Goal: Transaction & Acquisition: Purchase product/service

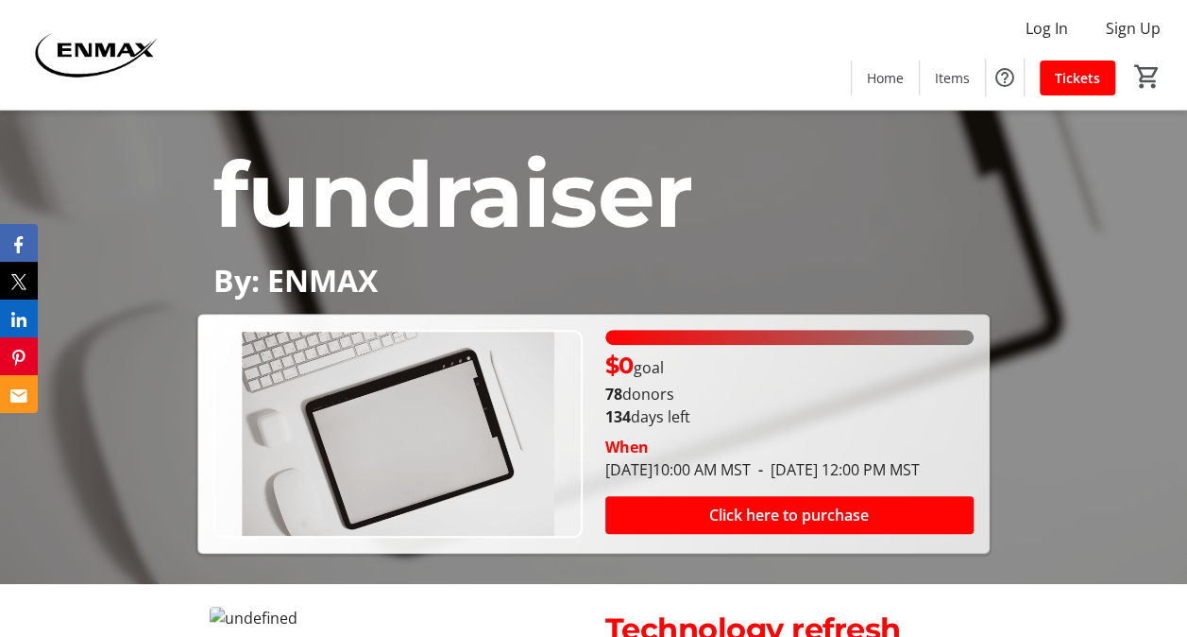
scroll to position [419, 0]
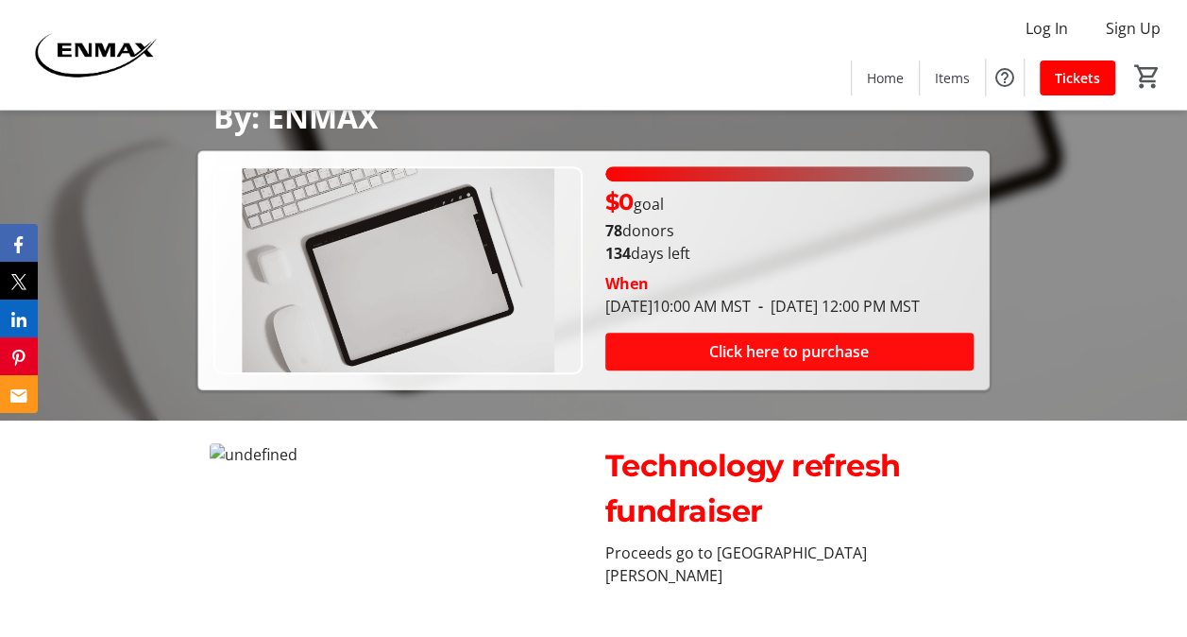
click at [795, 363] on span "Click here to purchase" at bounding box center [789, 351] width 160 height 23
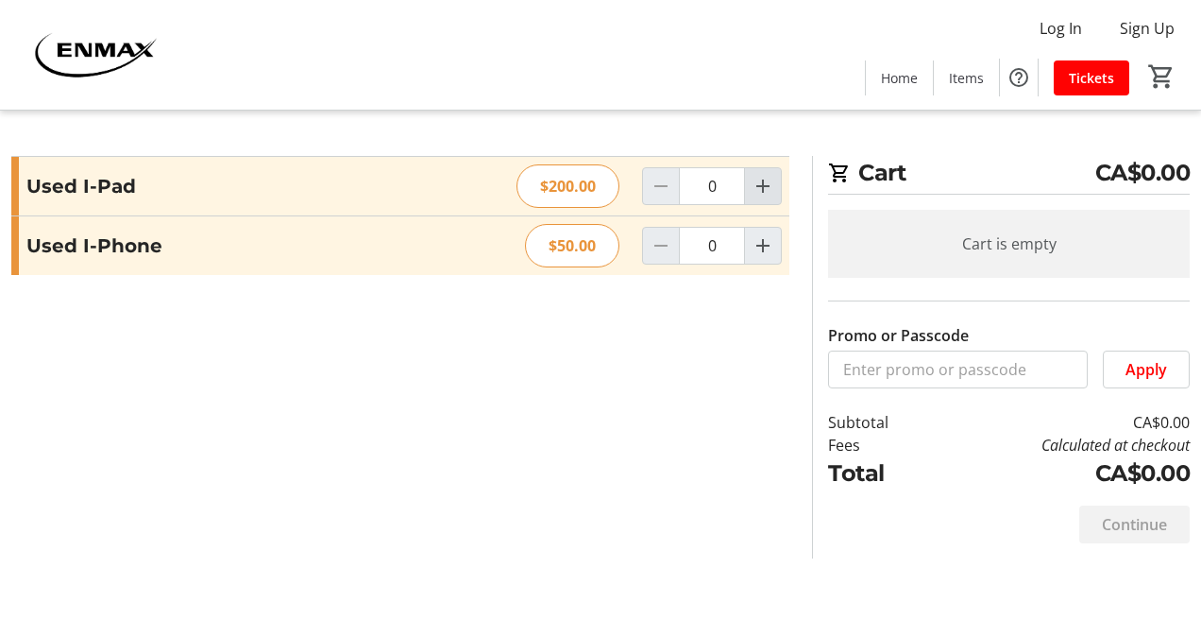
click at [766, 189] on mat-icon "Increment by one" at bounding box center [763, 186] width 23 height 23
type input "1"
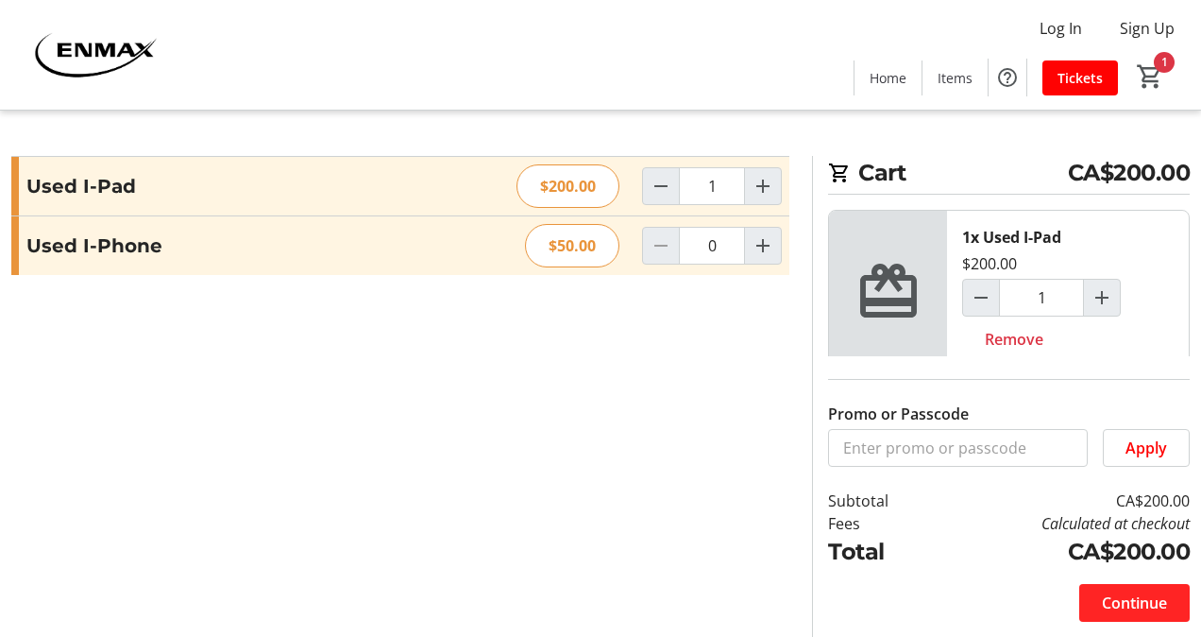
click at [1114, 612] on span "Continue" at bounding box center [1134, 602] width 65 height 23
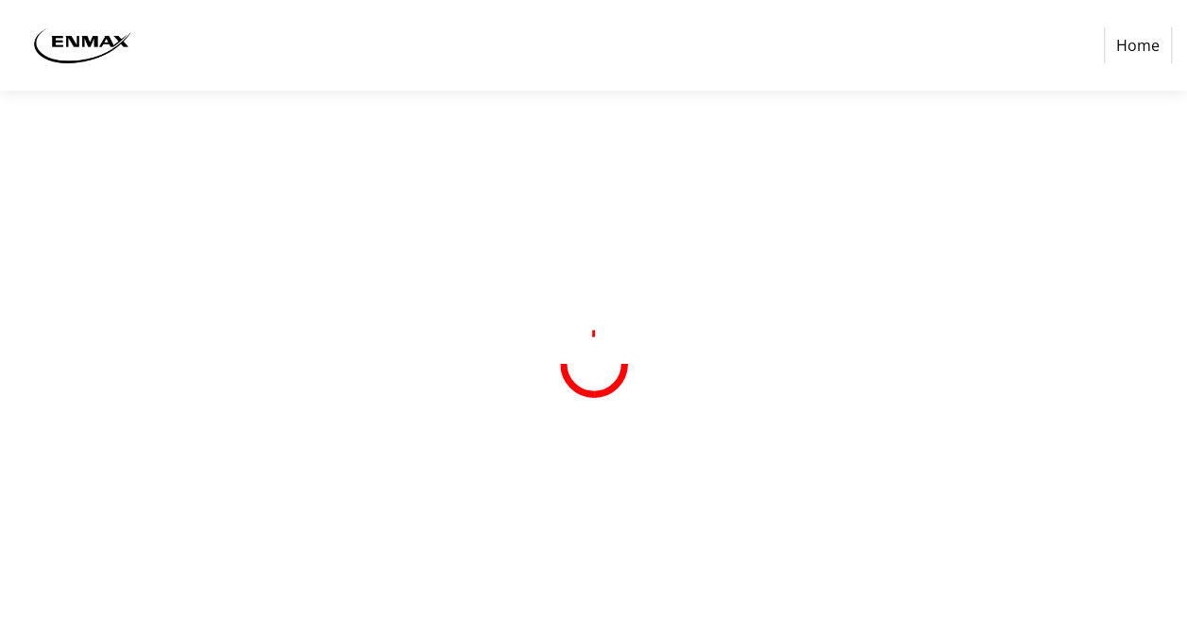
select select "CA"
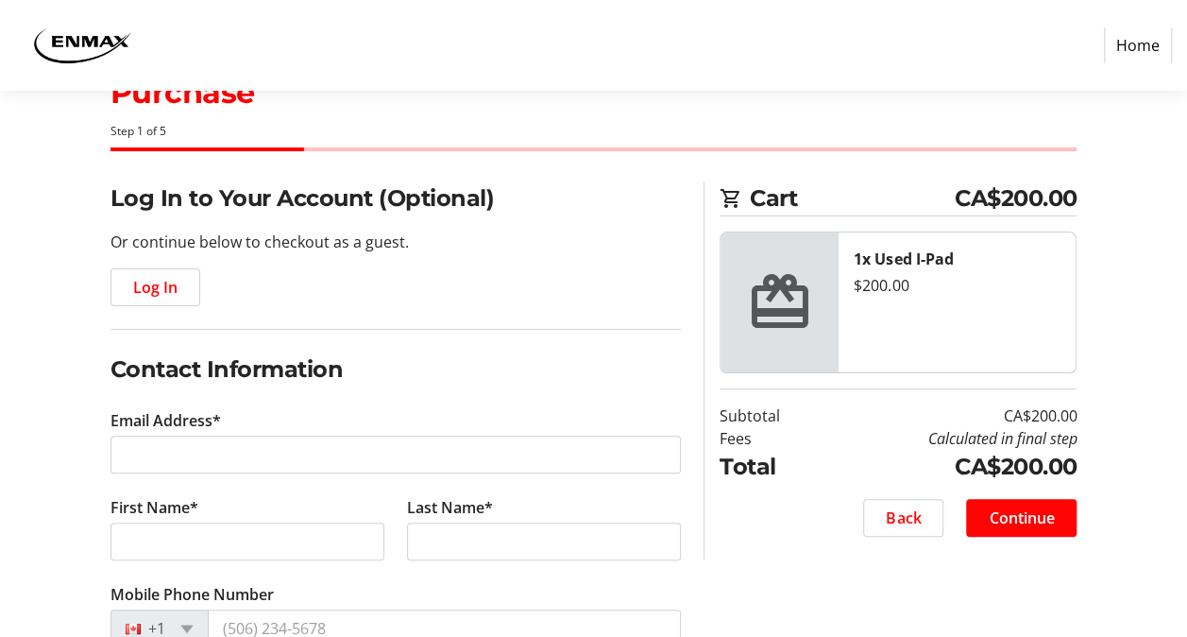
scroll to position [94, 0]
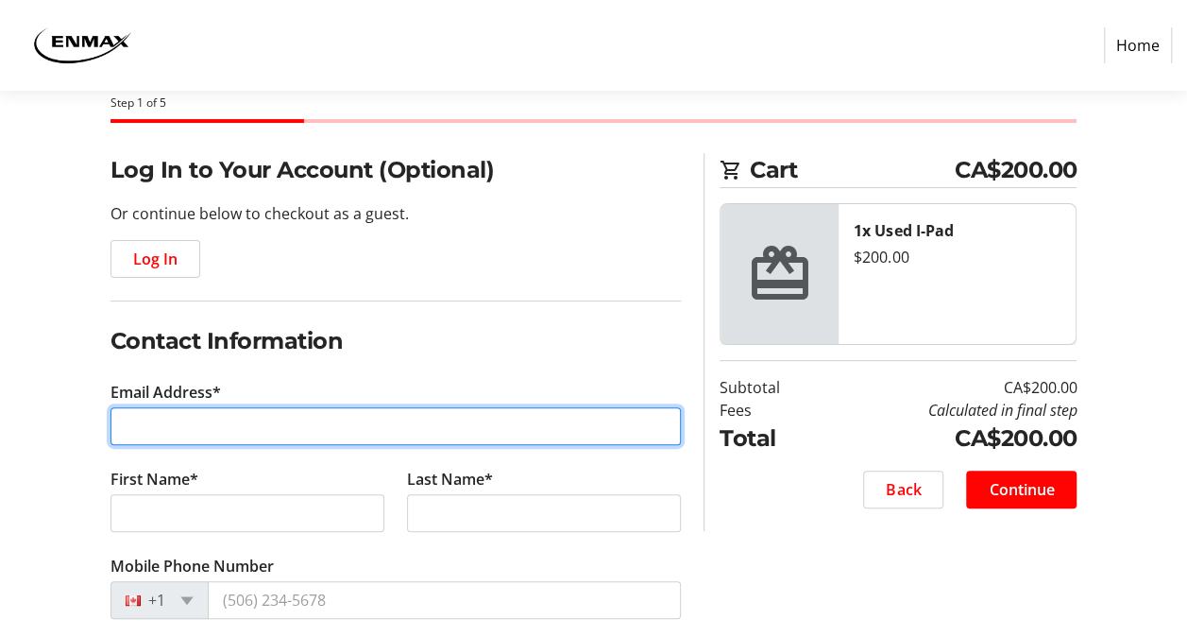
click at [247, 419] on input "Email Address*" at bounding box center [396, 426] width 571 height 38
type input "[EMAIL_ADDRESS][DOMAIN_NAME]"
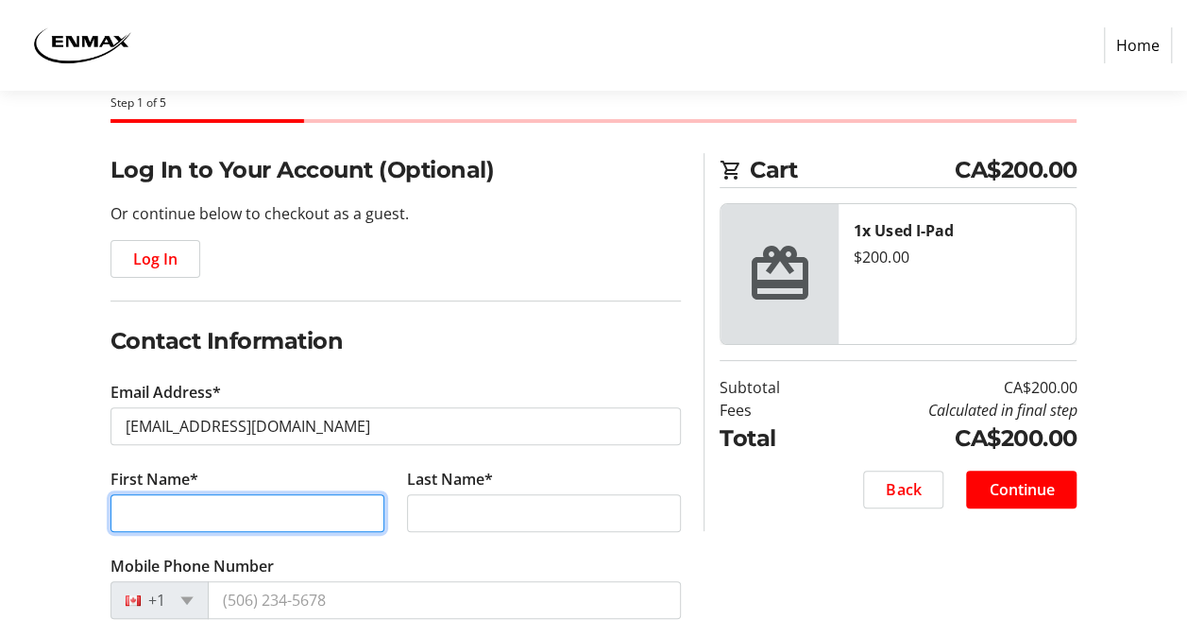
type input "[PERSON_NAME]"
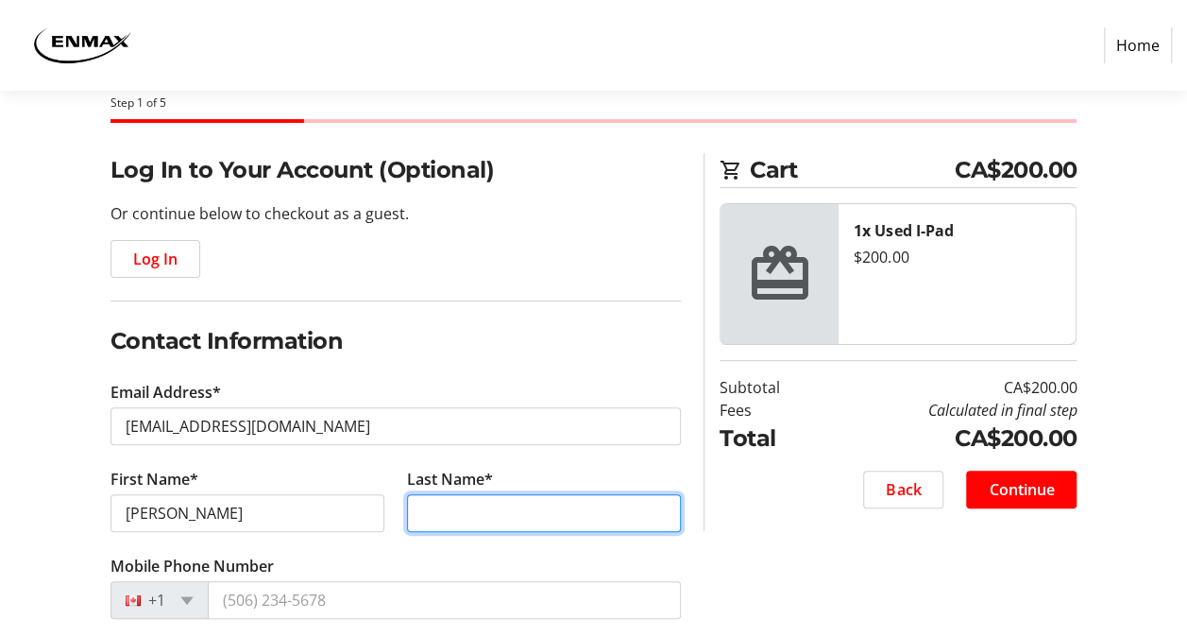
click at [447, 504] on input "Last Name*" at bounding box center [544, 513] width 274 height 38
type input "[PERSON_NAME]"
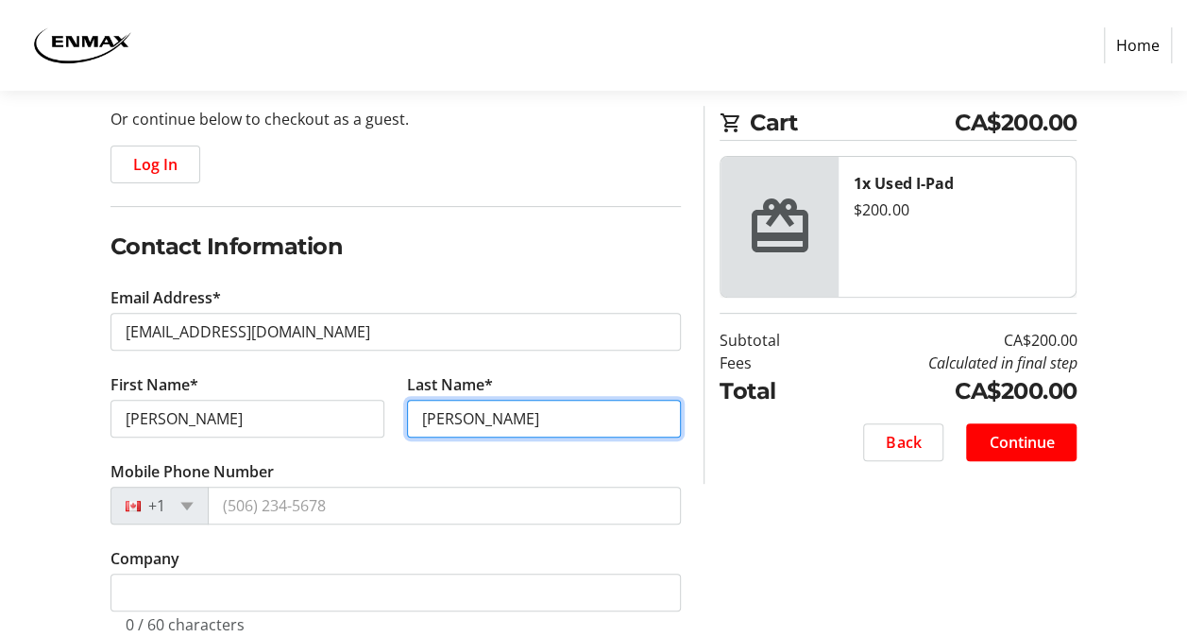
scroll to position [283, 0]
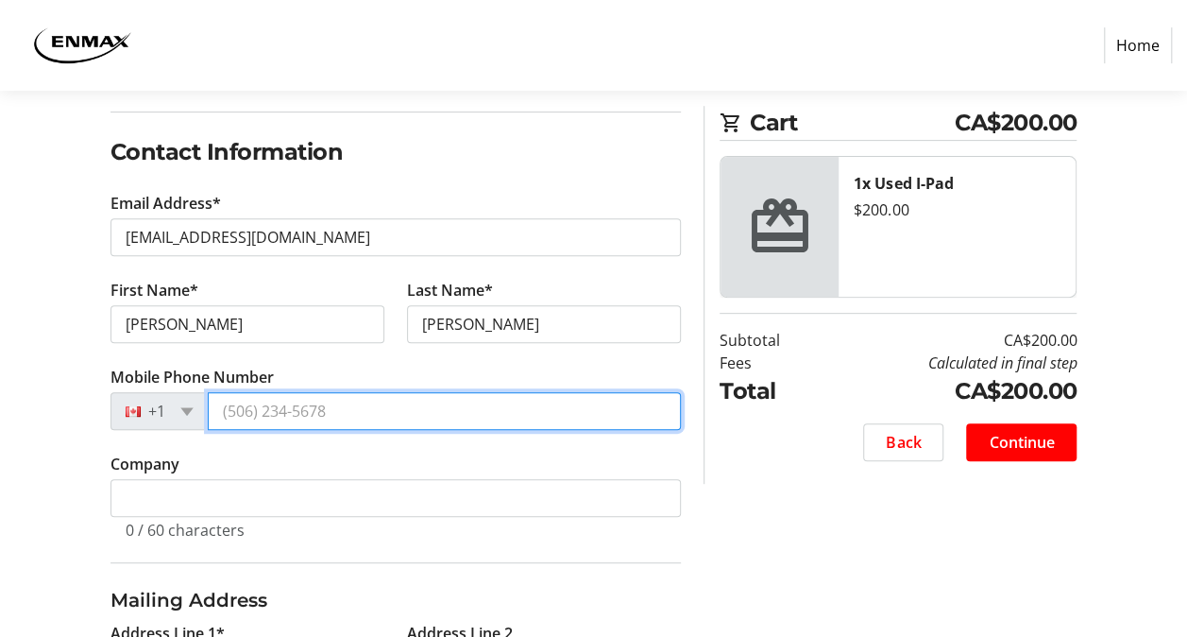
click at [336, 414] on input "Mobile Phone Number" at bounding box center [445, 411] width 474 height 38
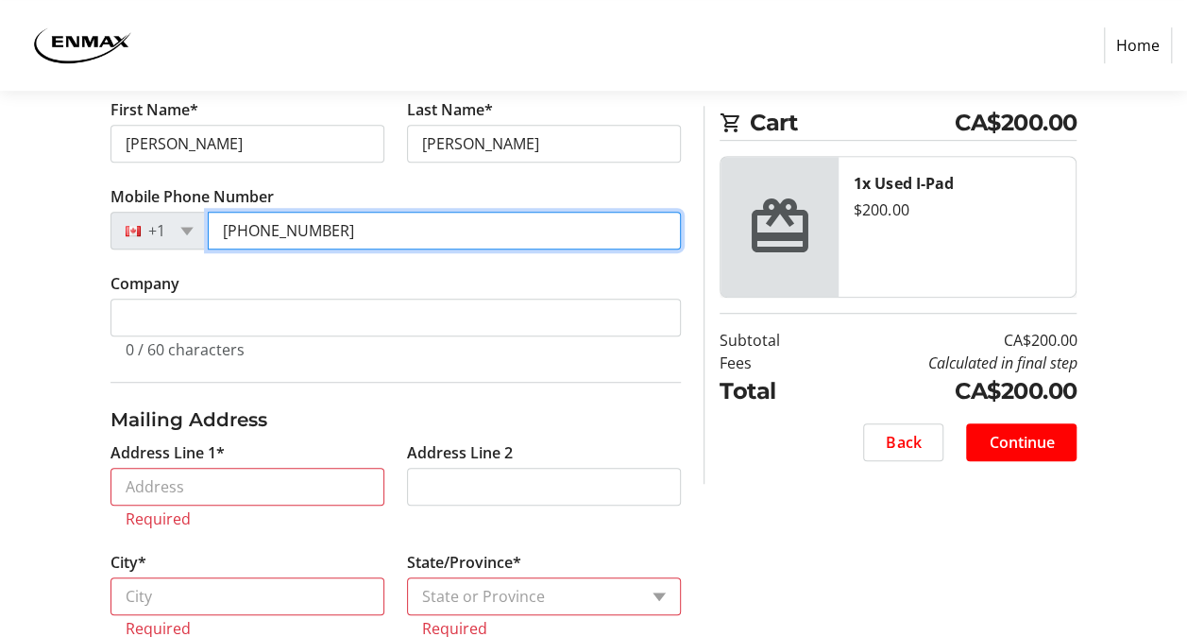
scroll to position [472, 0]
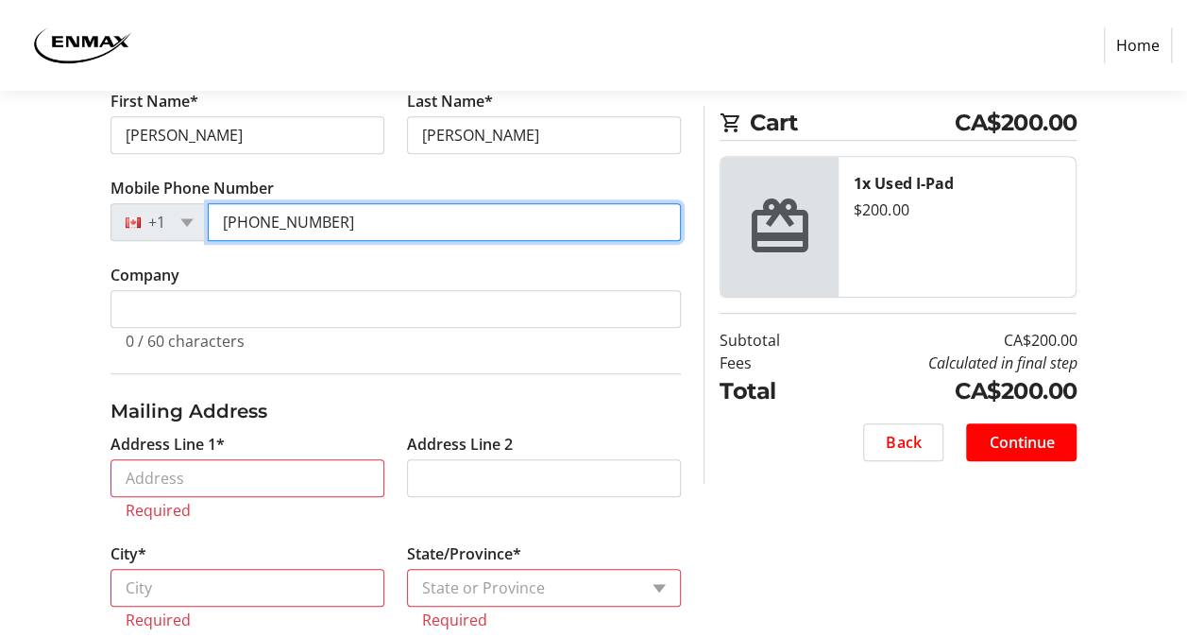
type input "[PHONE_NUMBER]"
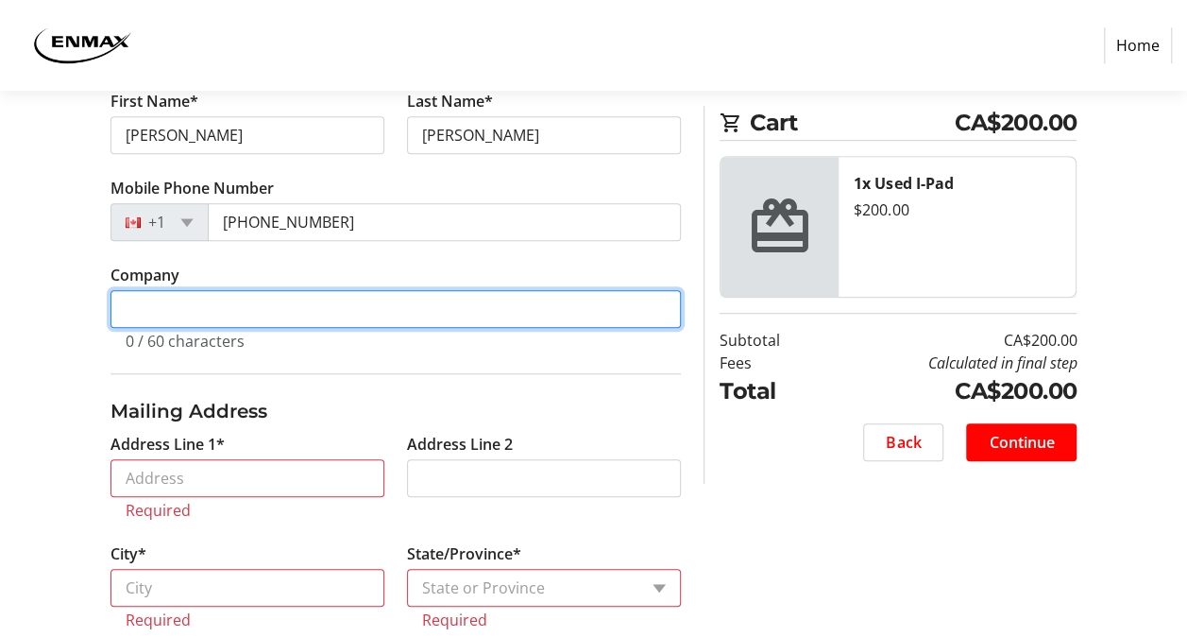
click at [222, 309] on input "Company" at bounding box center [396, 309] width 571 height 38
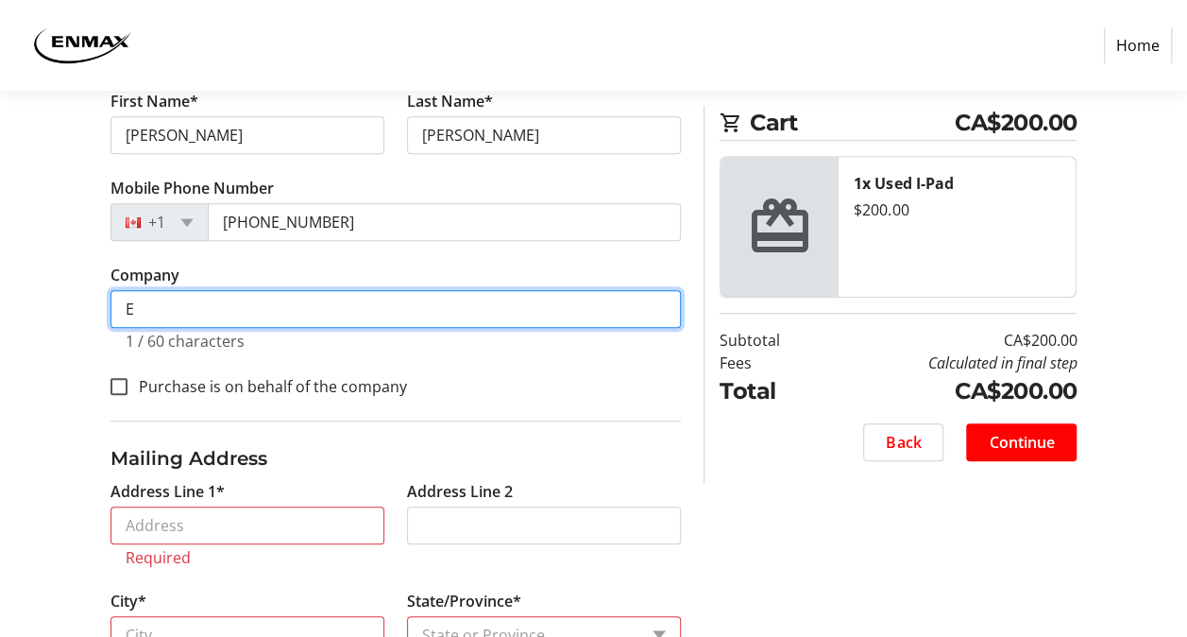
scroll to position [520, 0]
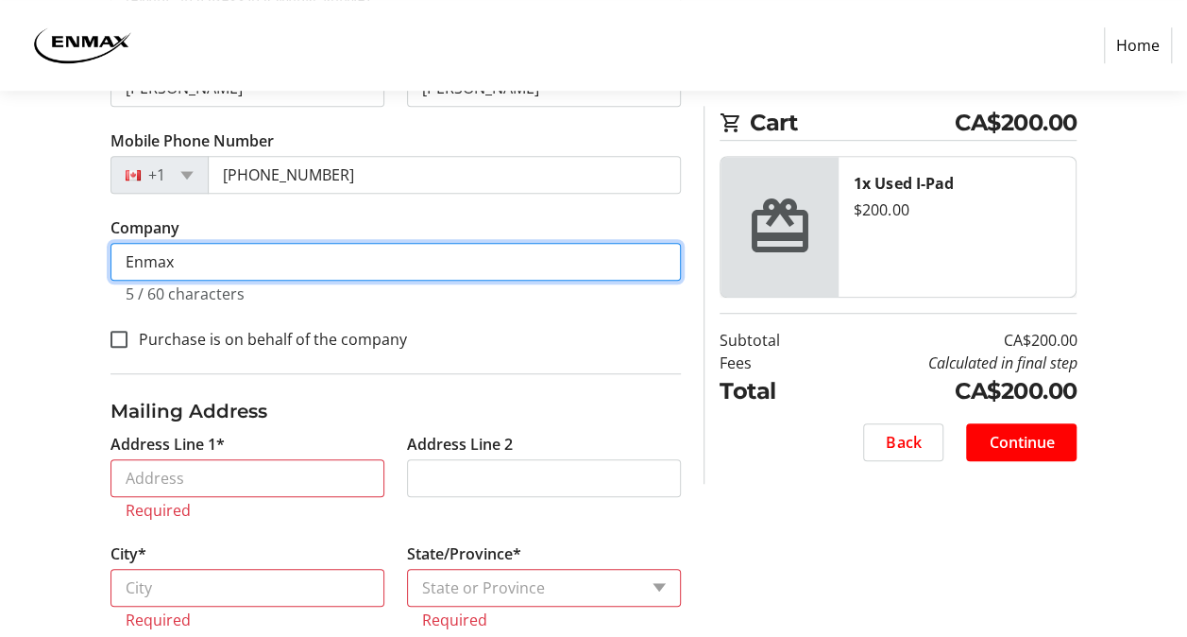
type input "Enmax"
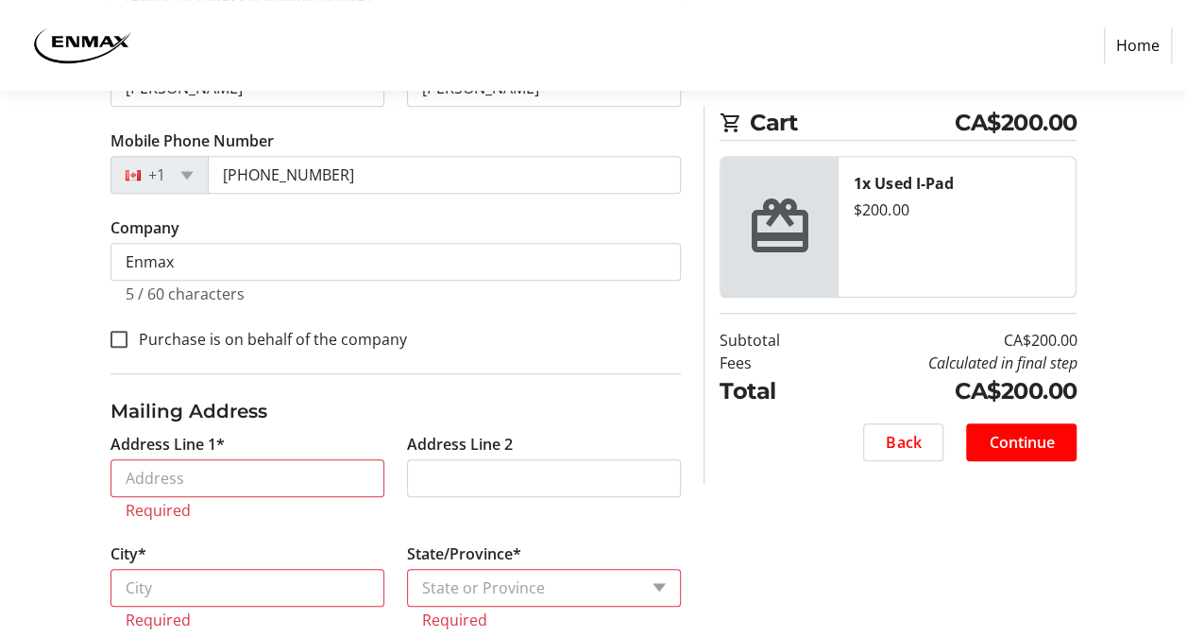
click at [59, 464] on div "Log In to Your Account (Optional) Or continue below to checkout as a guest. Log…" at bounding box center [593, 256] width 1187 height 1056
click at [149, 472] on input "Address Line 1*" at bounding box center [248, 478] width 274 height 38
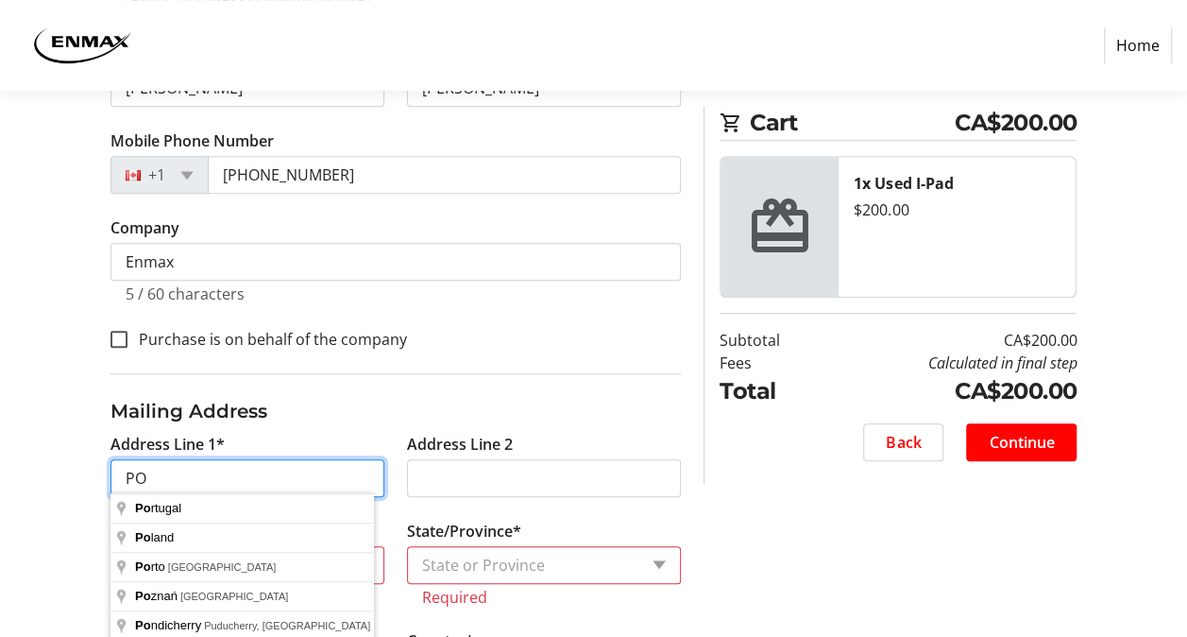
type input "P"
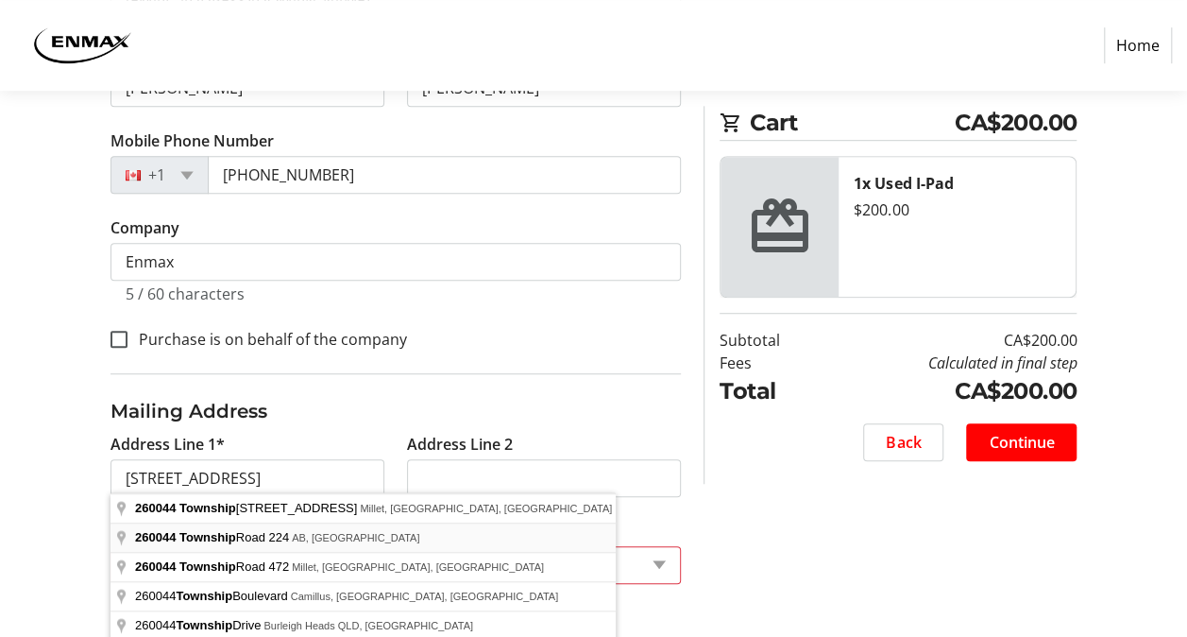
type input "[STREET_ADDRESS]"
type input "AB"
select select "AB"
type input "T0J 0M0"
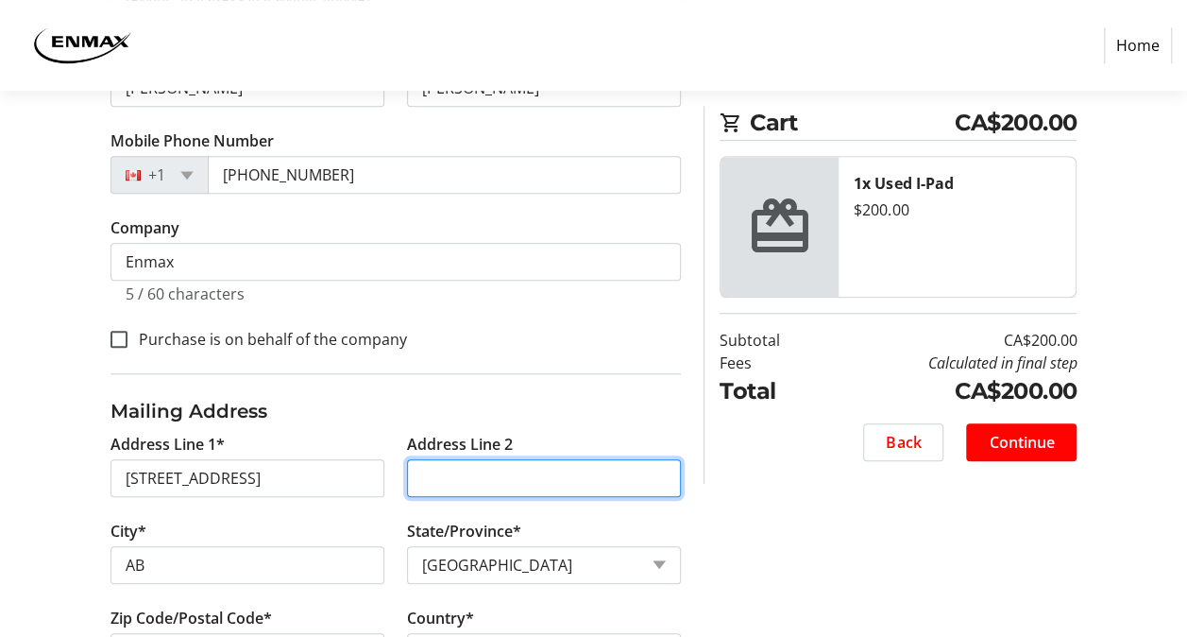
click at [446, 471] on input "Address Line 2" at bounding box center [544, 478] width 274 height 38
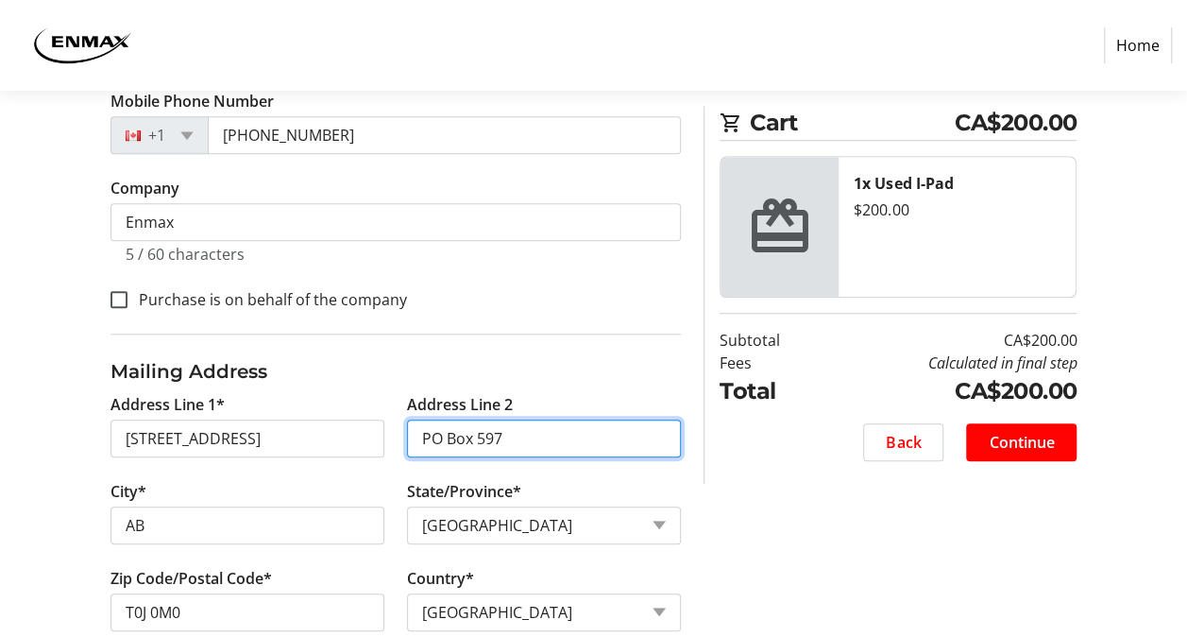
scroll to position [593, 0]
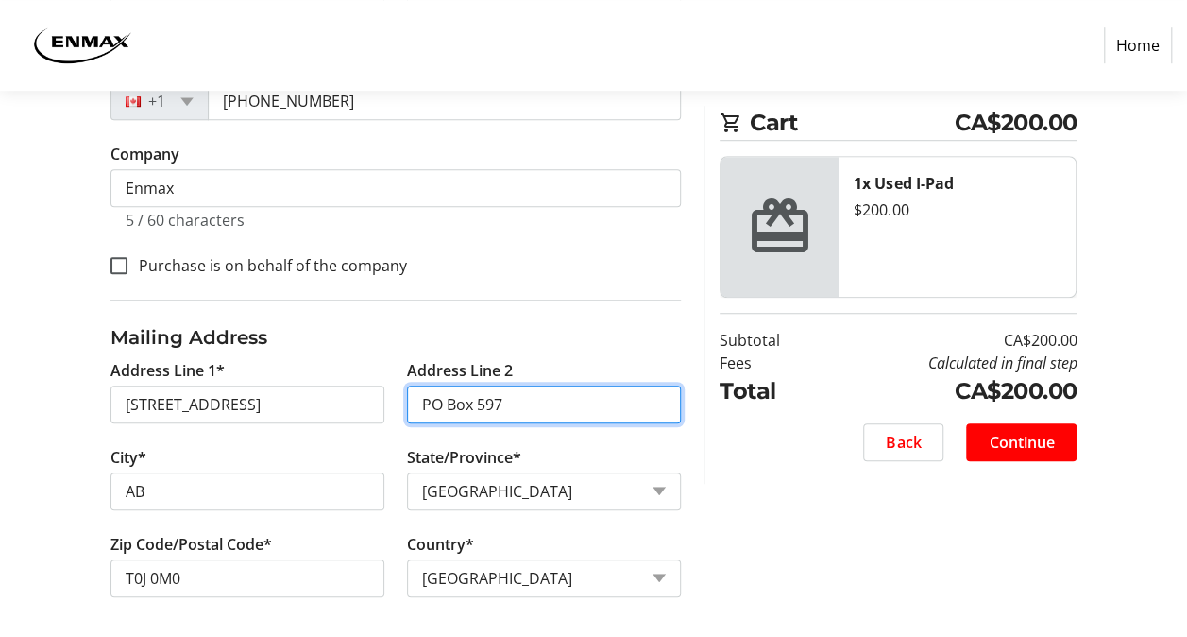
type input "PO Box 597"
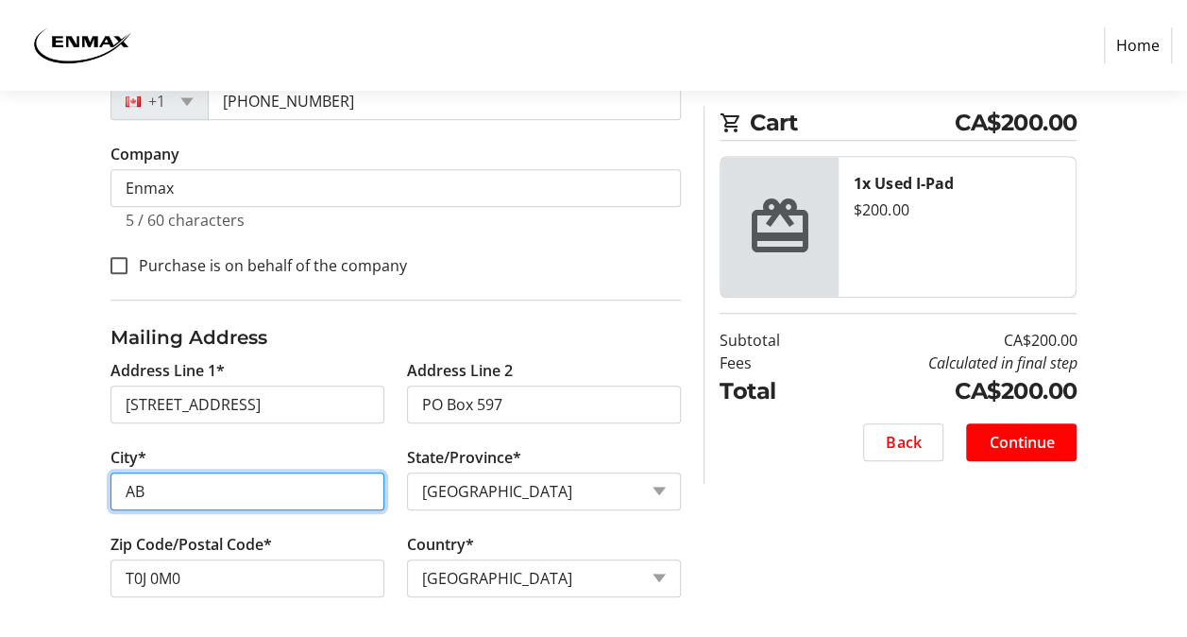
click at [230, 491] on input "AB" at bounding box center [248, 491] width 274 height 38
type input "A"
type input "Carseland"
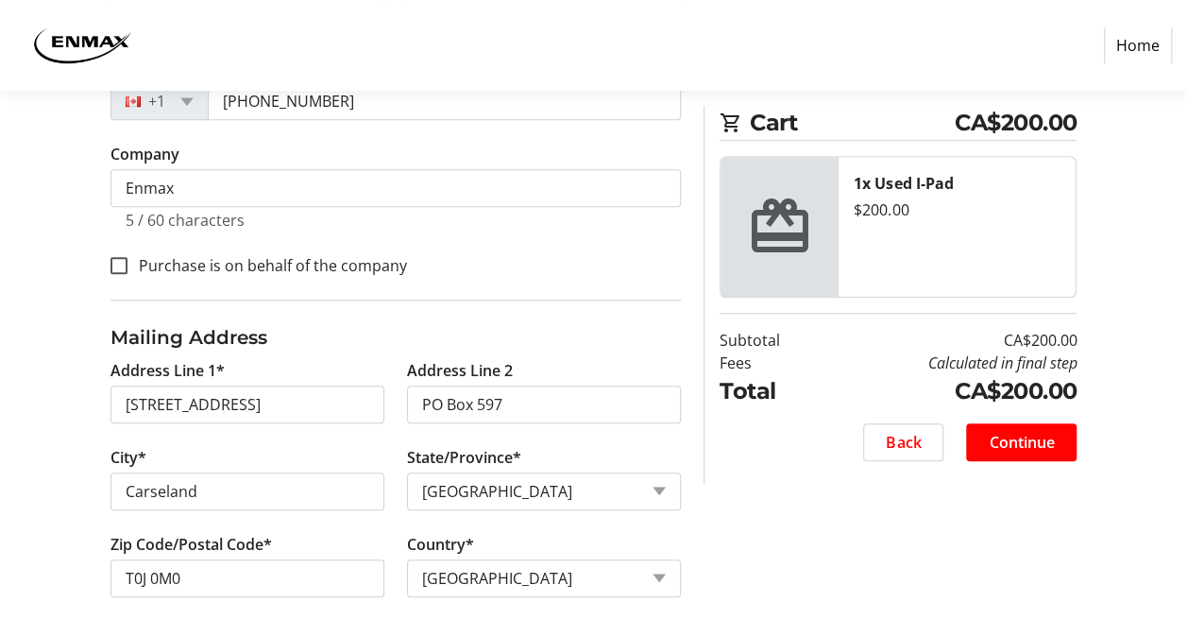
click at [742, 538] on div "Log In to Your Account (Optional) Or continue below to checkout as a guest. Log…" at bounding box center [593, 148] width 1187 height 988
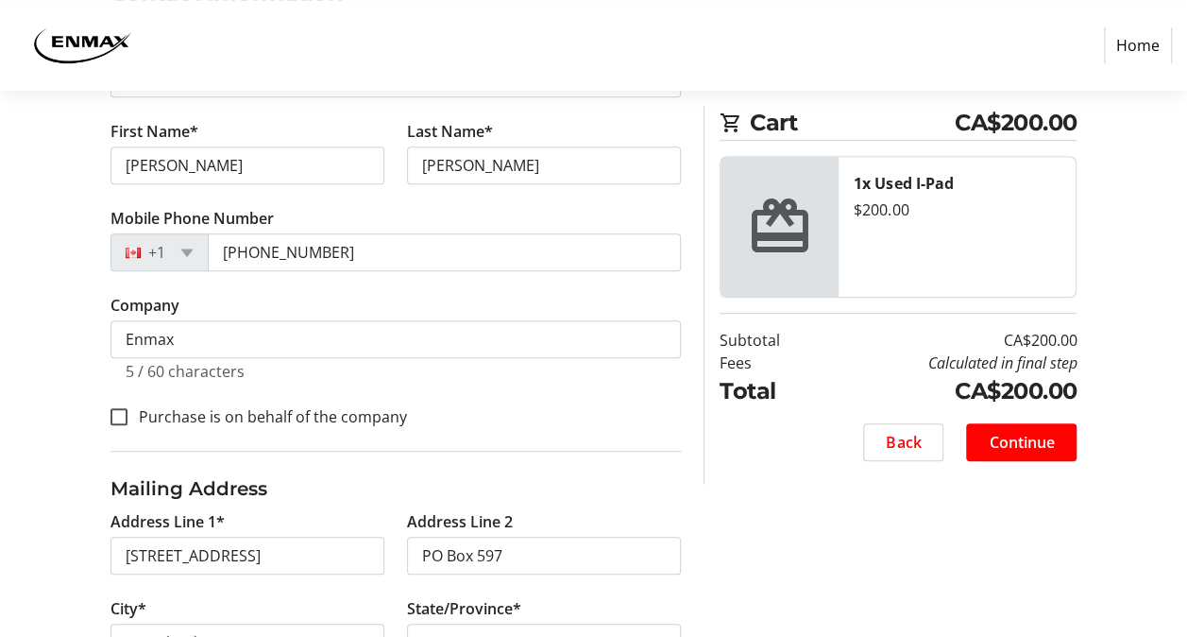
scroll to position [499, 0]
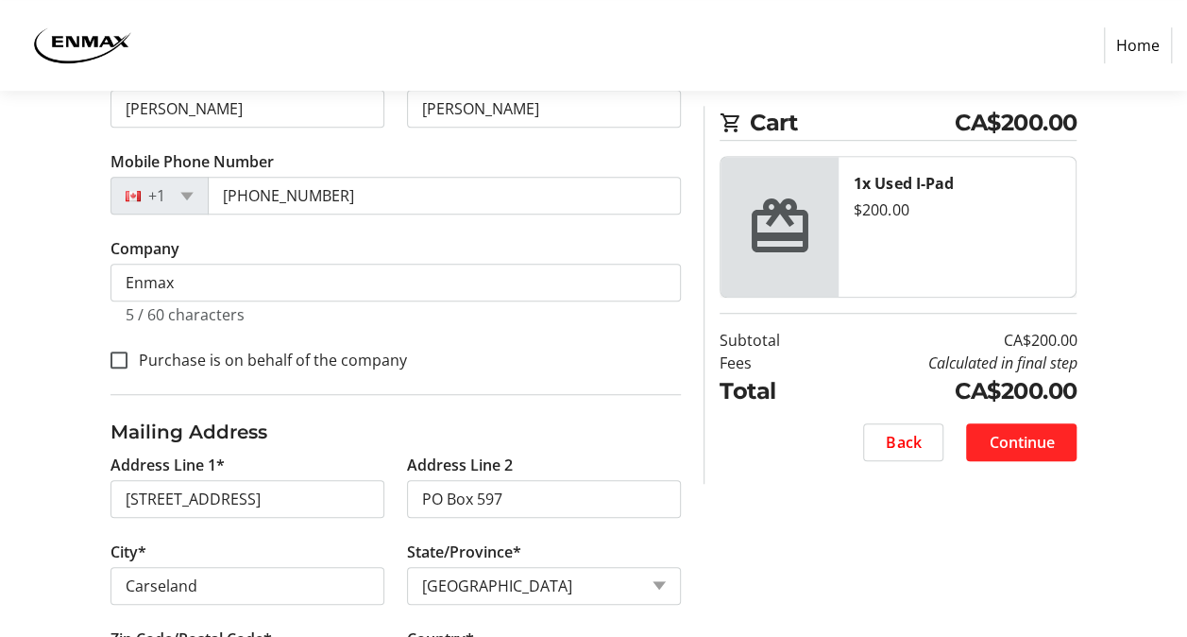
click at [1048, 443] on span "Continue" at bounding box center [1021, 442] width 65 height 23
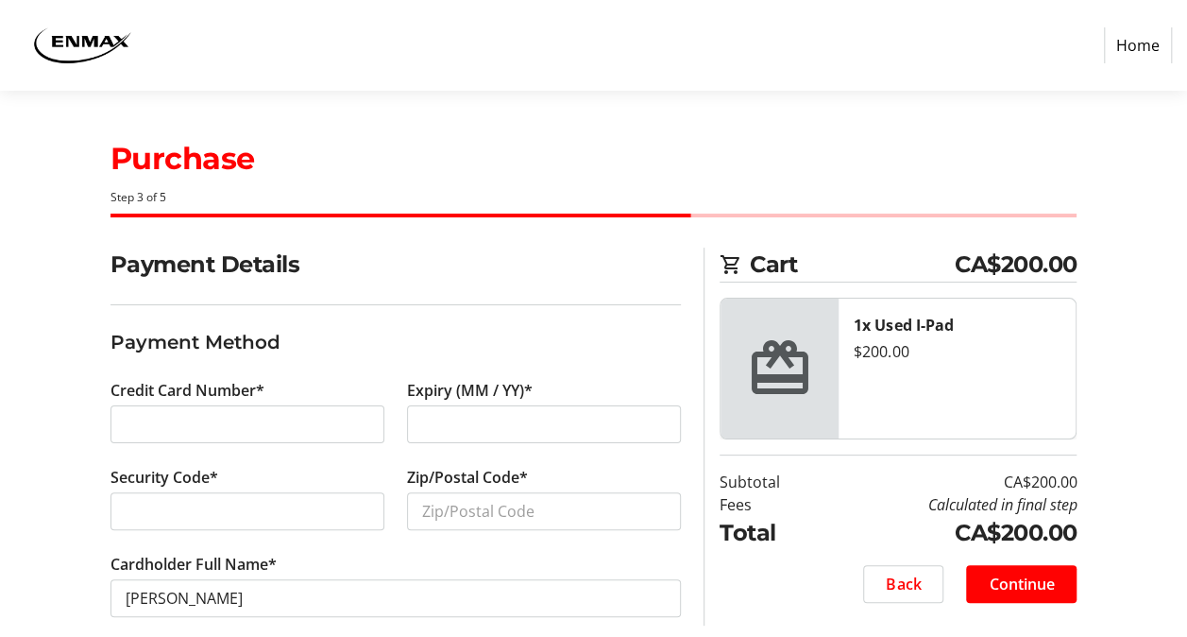
click at [550, 235] on tr-checkout-header-ui "Purchase Step 3 of 5" at bounding box center [594, 169] width 990 height 157
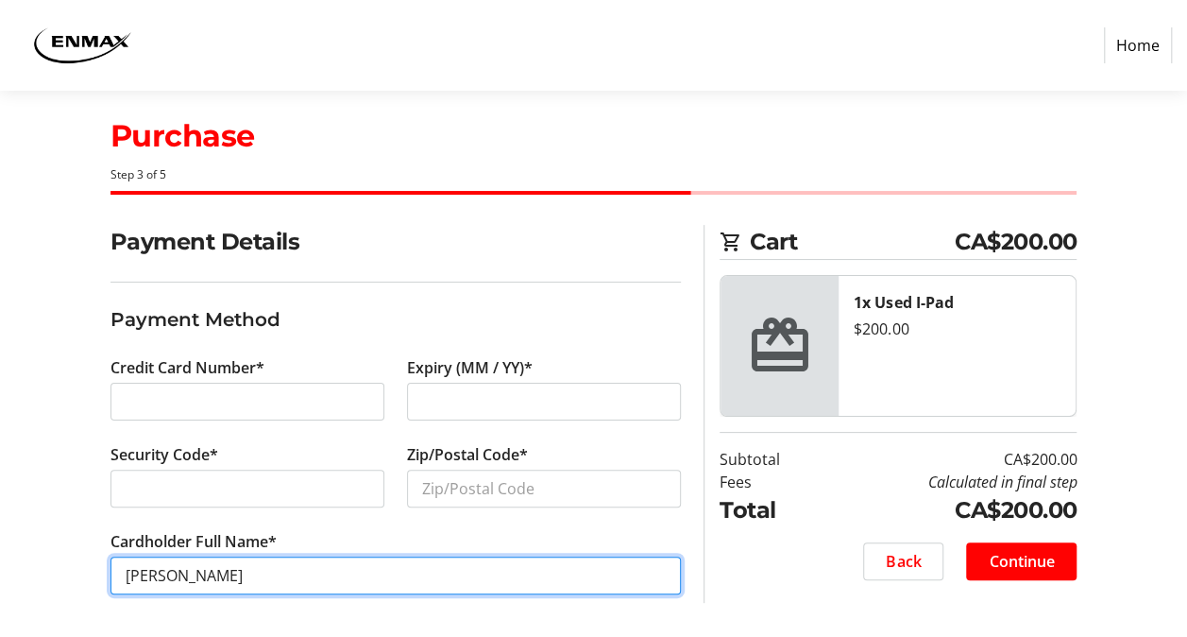
click at [170, 572] on input "[PERSON_NAME]" at bounding box center [396, 575] width 571 height 38
type input "[PERSON_NAME]"
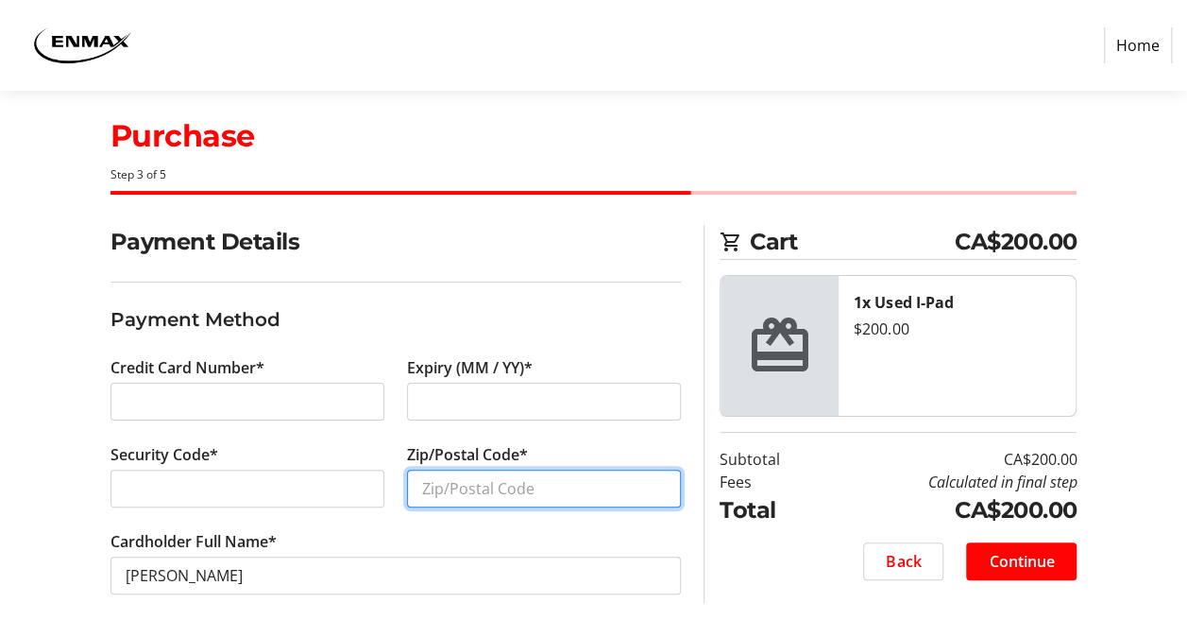
click at [552, 484] on input "Zip/Postal Code*" at bounding box center [544, 488] width 274 height 38
type input "T0J0M0"
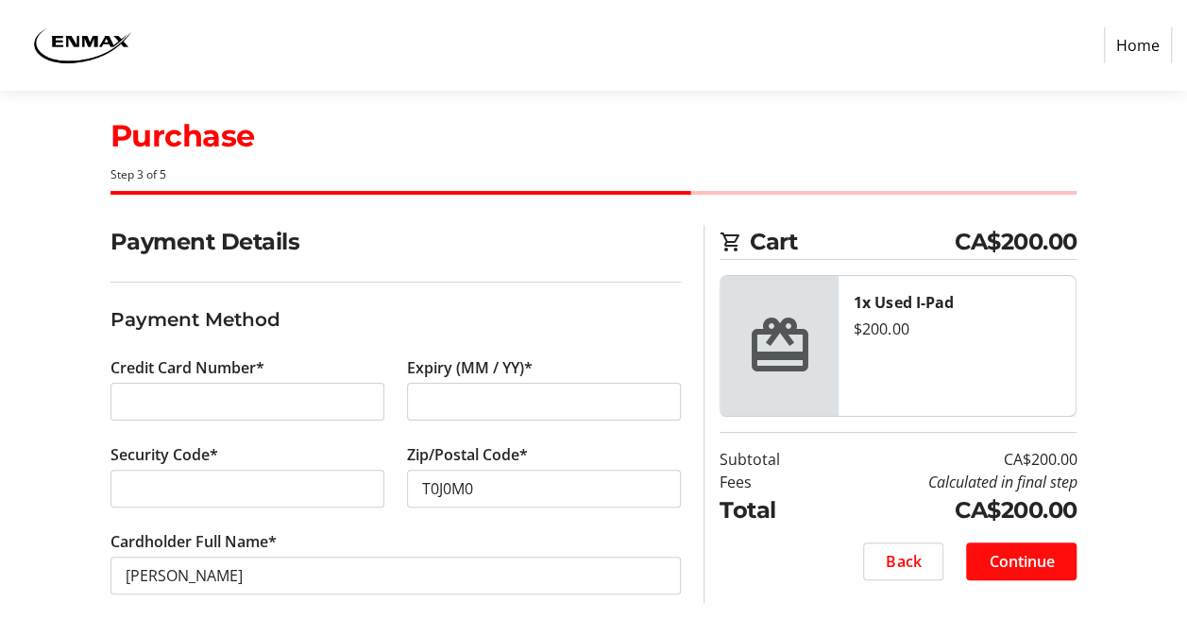
click at [1000, 555] on span "Continue" at bounding box center [1021, 561] width 65 height 23
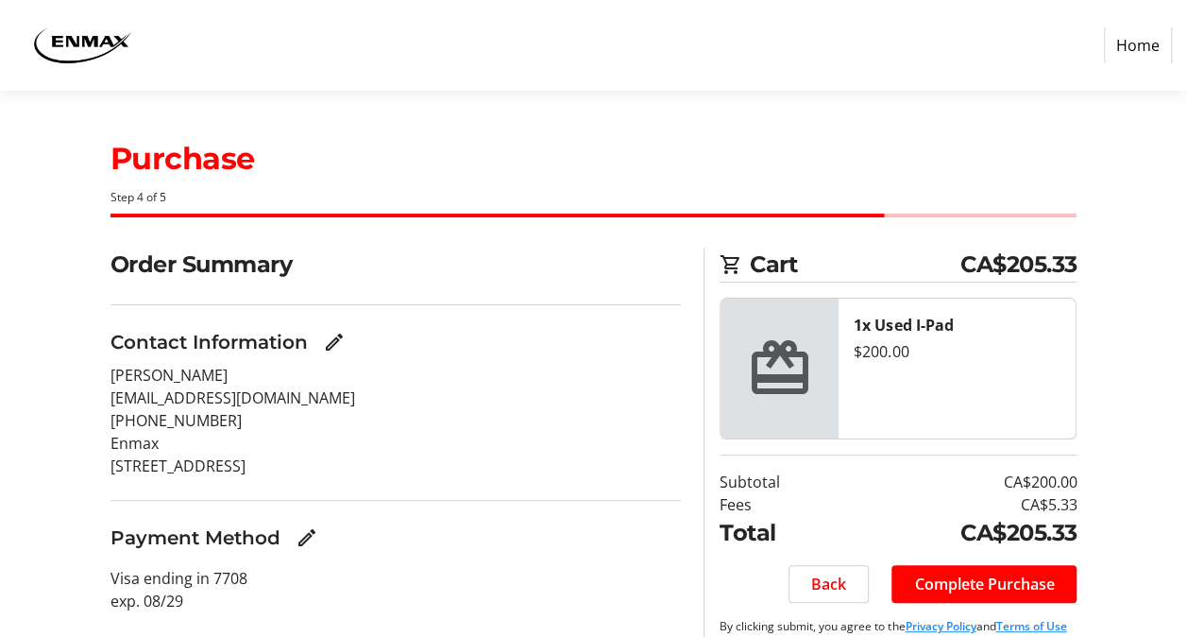
scroll to position [43, 0]
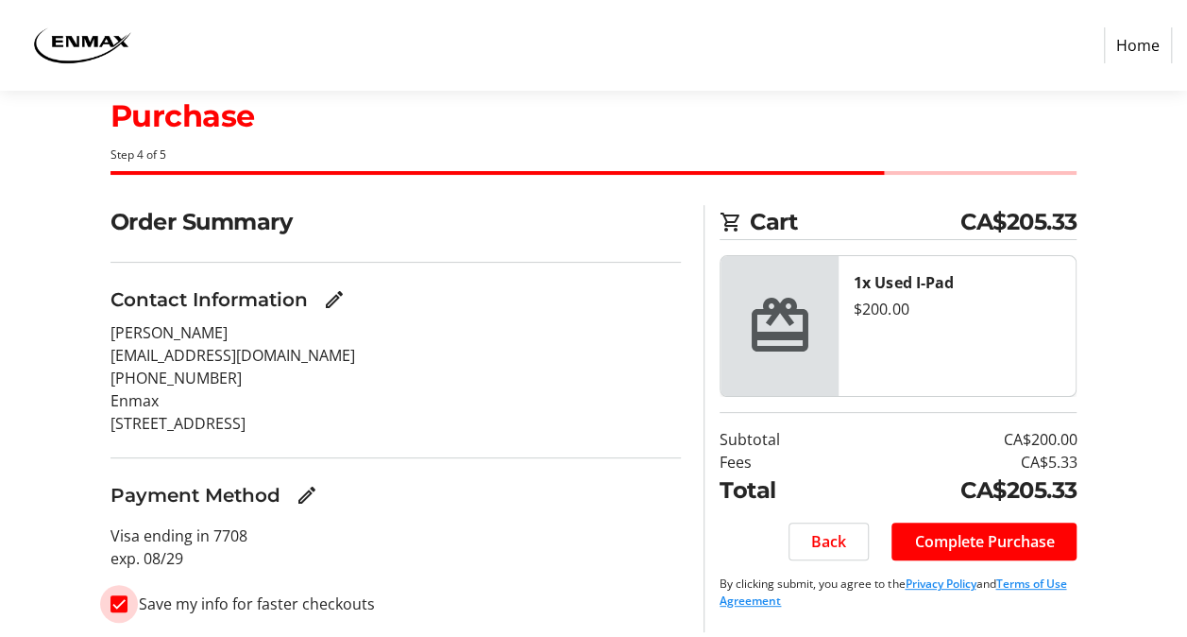
click at [123, 601] on input "Save my info for faster checkouts" at bounding box center [119, 603] width 17 height 17
checkbox input "false"
click at [954, 533] on span "Complete Purchase" at bounding box center [984, 541] width 140 height 23
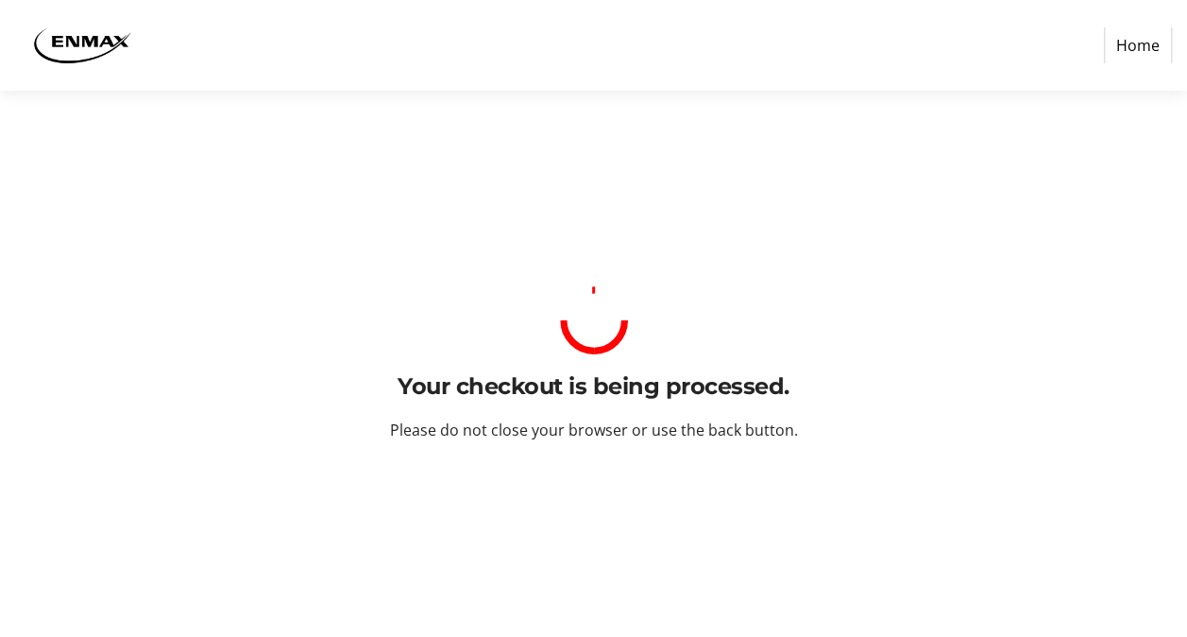
scroll to position [0, 0]
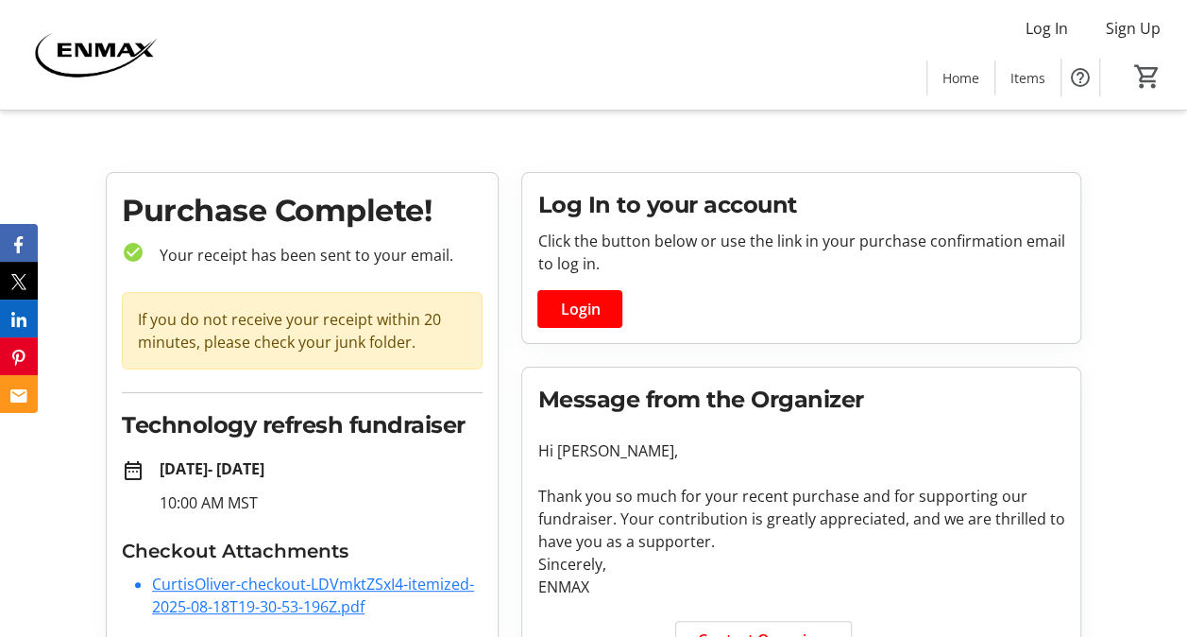
scroll to position [86, 0]
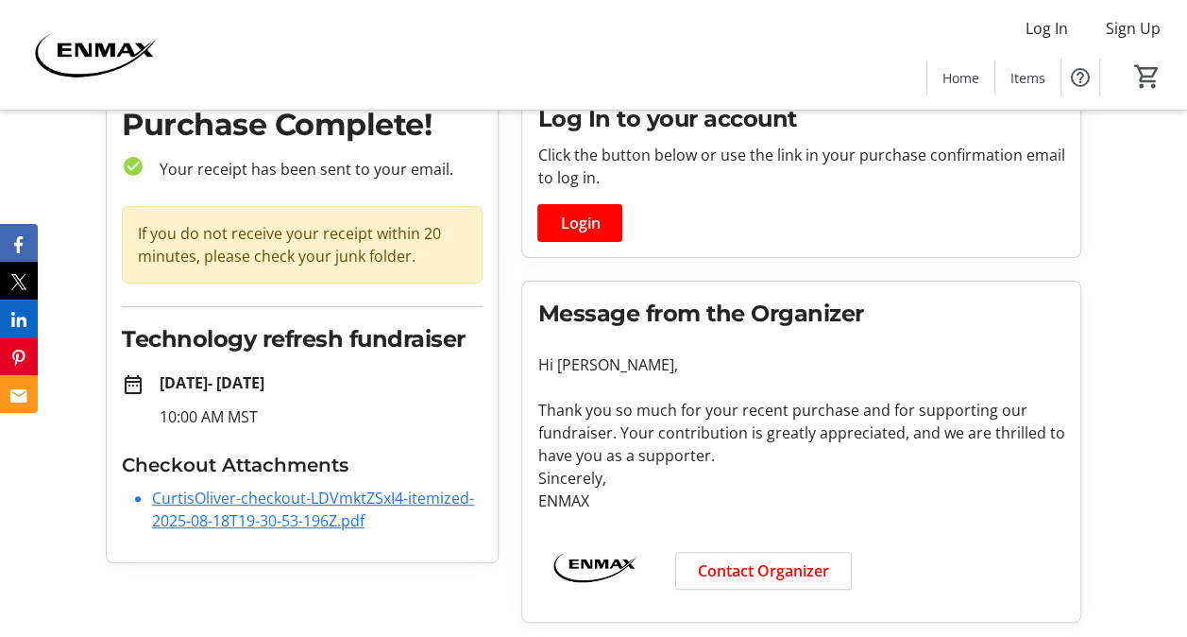
click at [308, 503] on link "CurtisOliver-checkout-LDVmktZSxI4-itemized-2025-08-18T19-30-53-196Z.pdf" at bounding box center [313, 508] width 322 height 43
